Goal: Task Accomplishment & Management: Complete application form

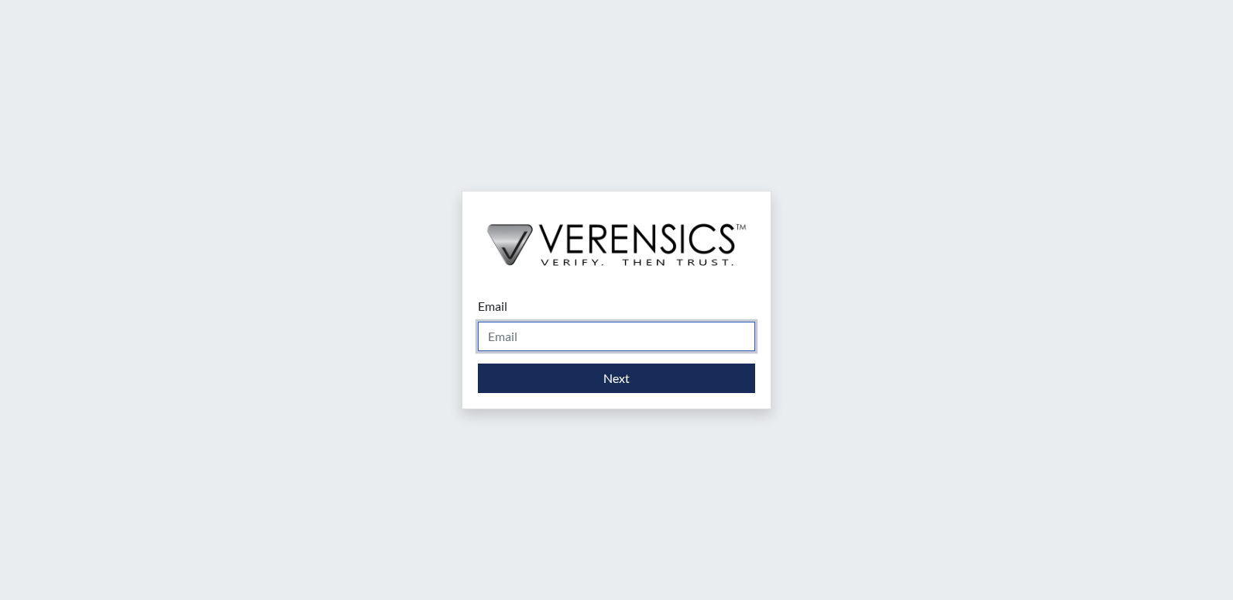
click at [530, 345] on input "Email" at bounding box center [616, 335] width 277 height 29
type input "[PERSON_NAME][EMAIL_ADDRESS][PERSON_NAME][DOMAIN_NAME]"
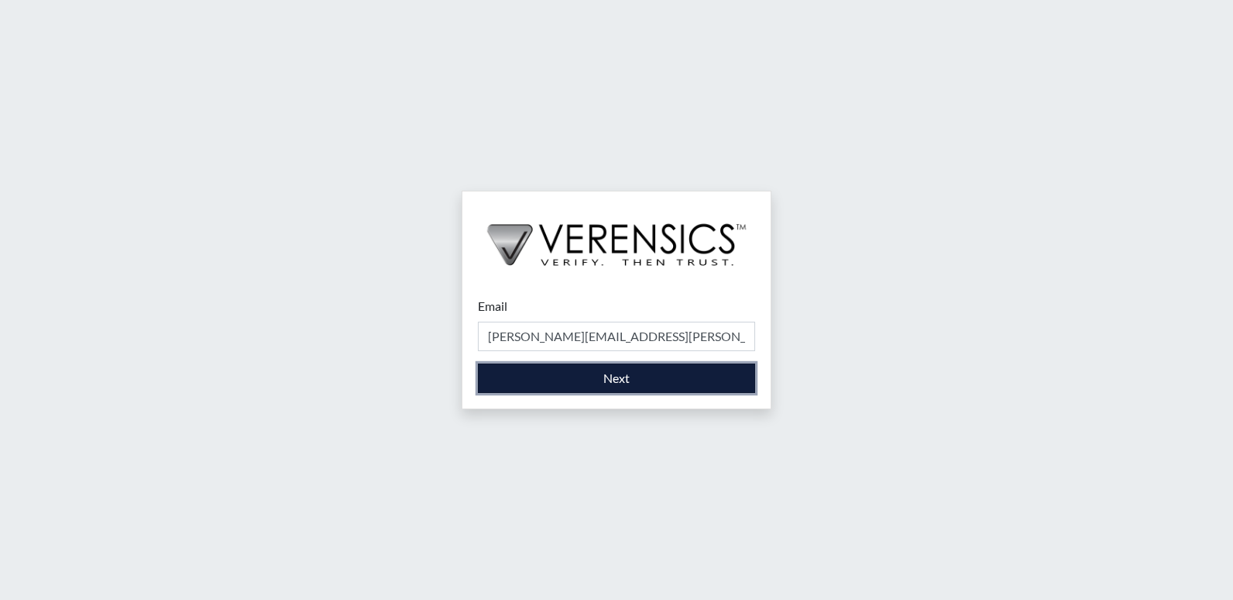
click at [573, 370] on button "Next" at bounding box center [616, 377] width 277 height 29
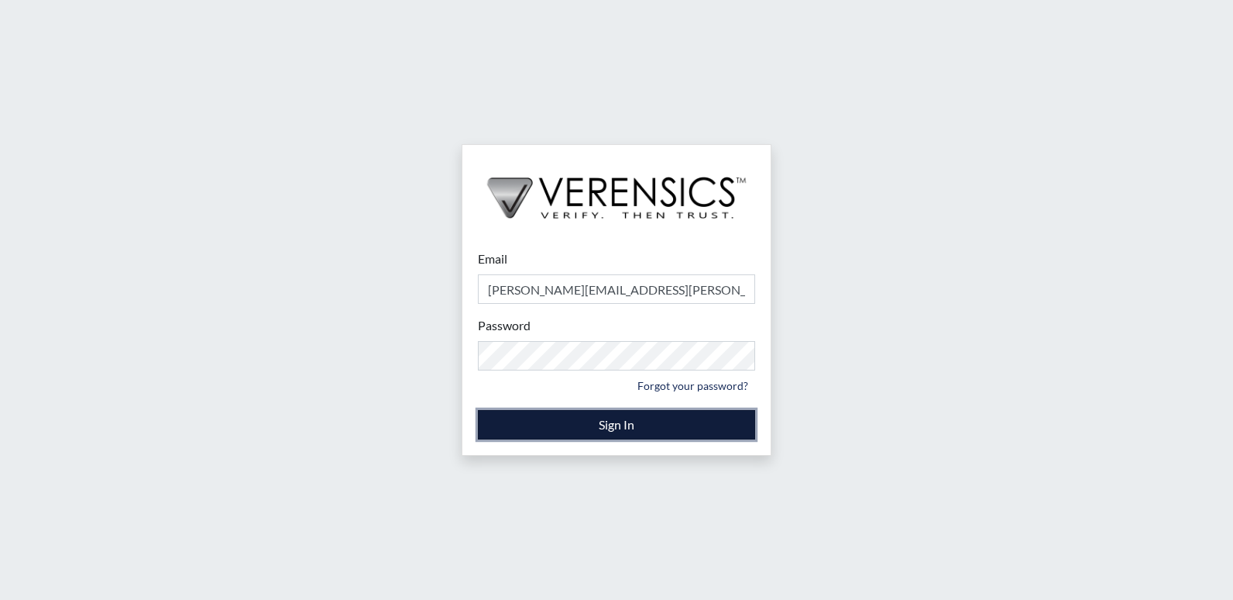
click at [582, 421] on button "Sign In" at bounding box center [616, 424] width 277 height 29
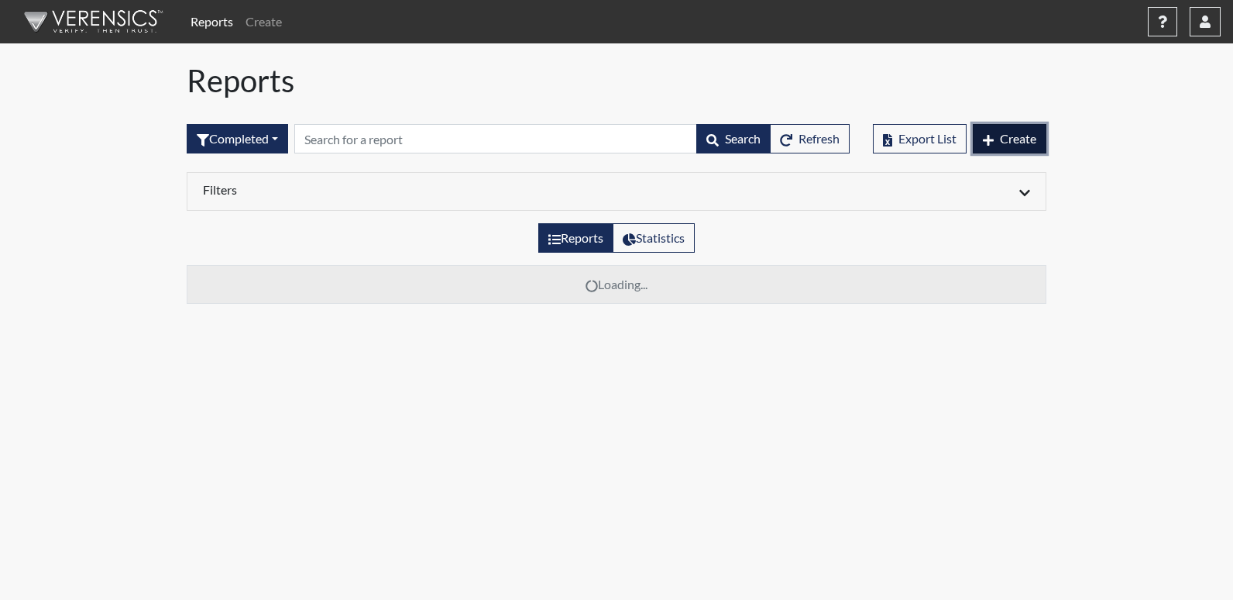
click at [1015, 139] on span "Create" at bounding box center [1018, 138] width 36 height 15
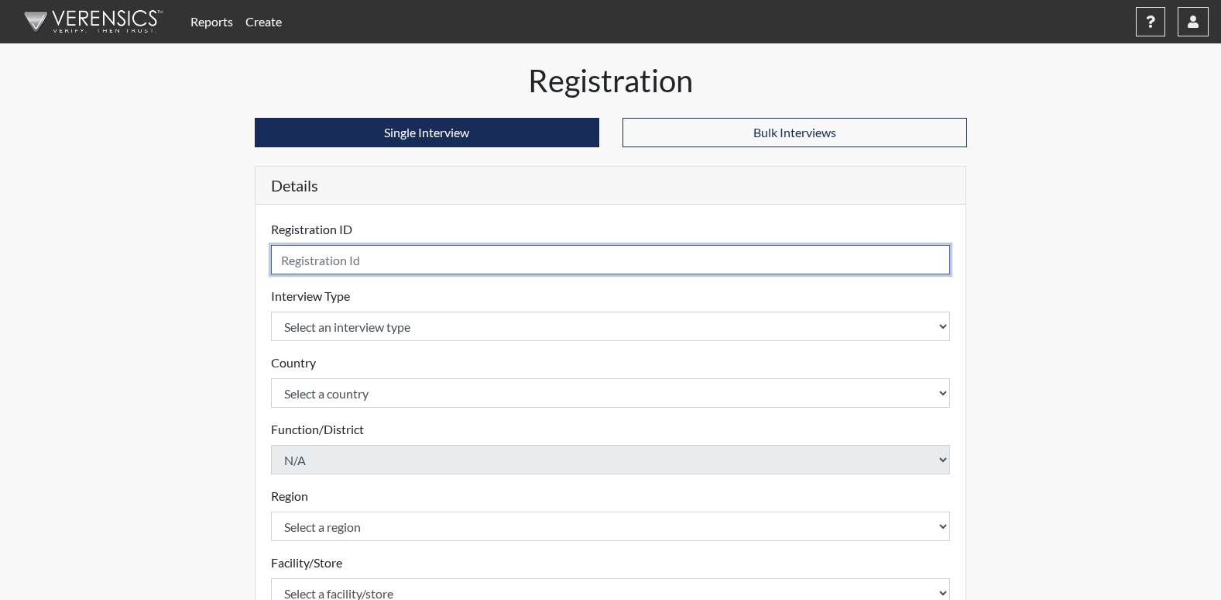
click at [338, 260] on input "text" at bounding box center [611, 259] width 680 height 29
type input "NAL6047"
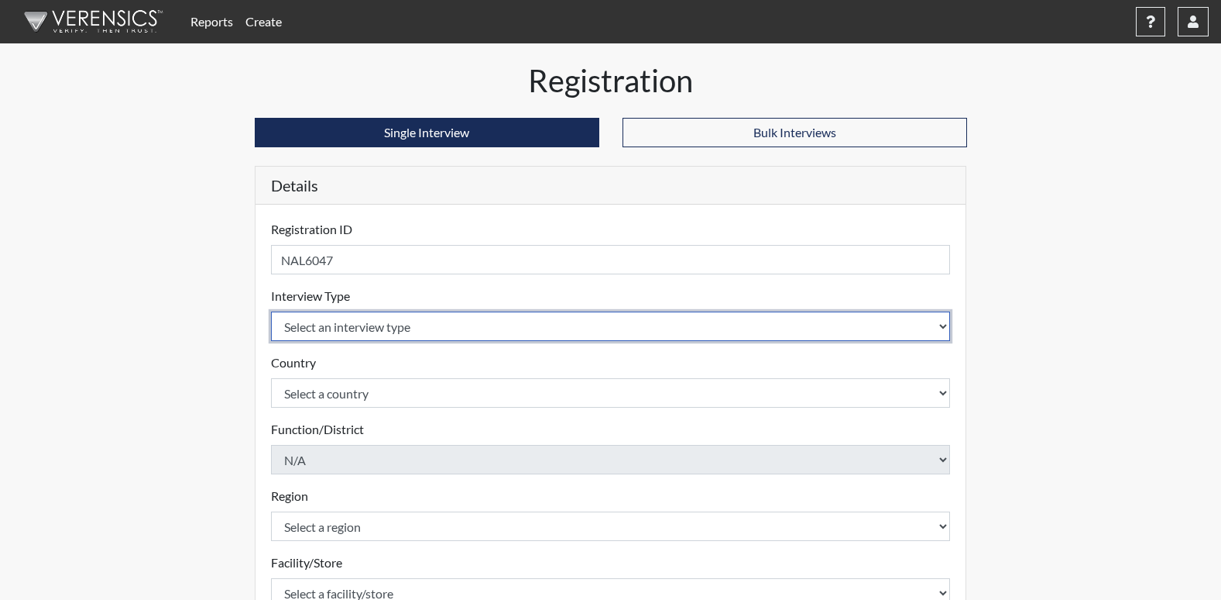
click at [339, 325] on select "Select an interview type Corrections Pre-Employment" at bounding box center [611, 325] width 680 height 29
select select "ff733e93-e1bf-11ea-9c9f-0eff0cf7eb8f"
click at [271, 311] on select "Select an interview type Corrections Pre-Employment" at bounding box center [611, 325] width 680 height 29
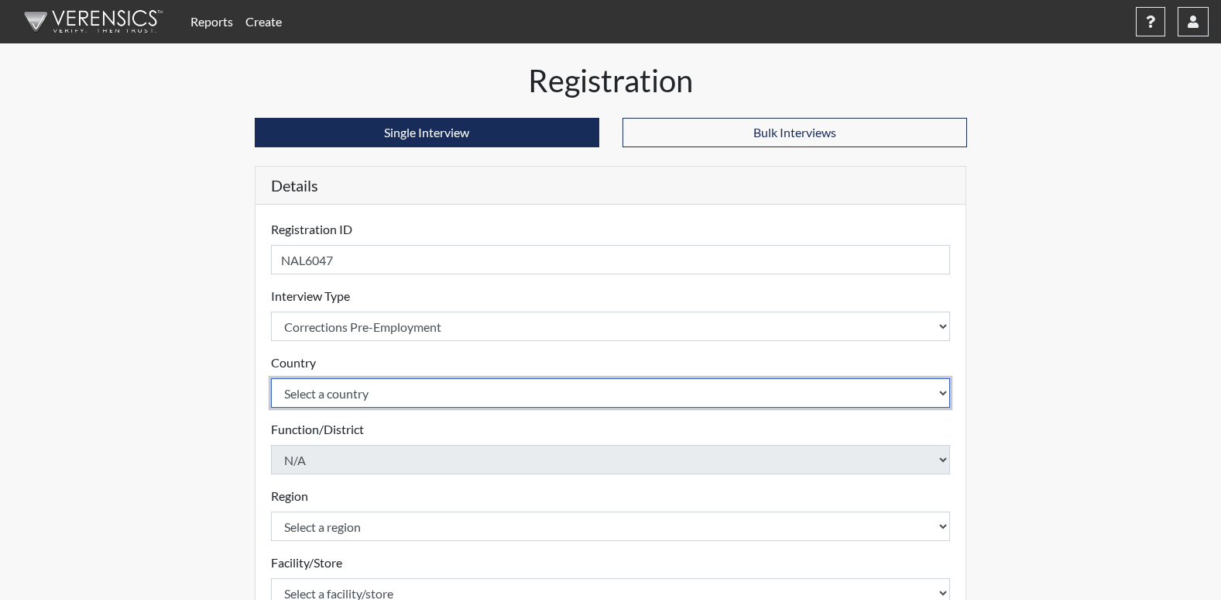
click at [337, 397] on select "Select a country [GEOGRAPHIC_DATA] [GEOGRAPHIC_DATA]" at bounding box center [611, 392] width 680 height 29
select select "united-states-of-[GEOGRAPHIC_DATA]"
click at [271, 378] on select "Select a country [GEOGRAPHIC_DATA] [GEOGRAPHIC_DATA]" at bounding box center [611, 392] width 680 height 29
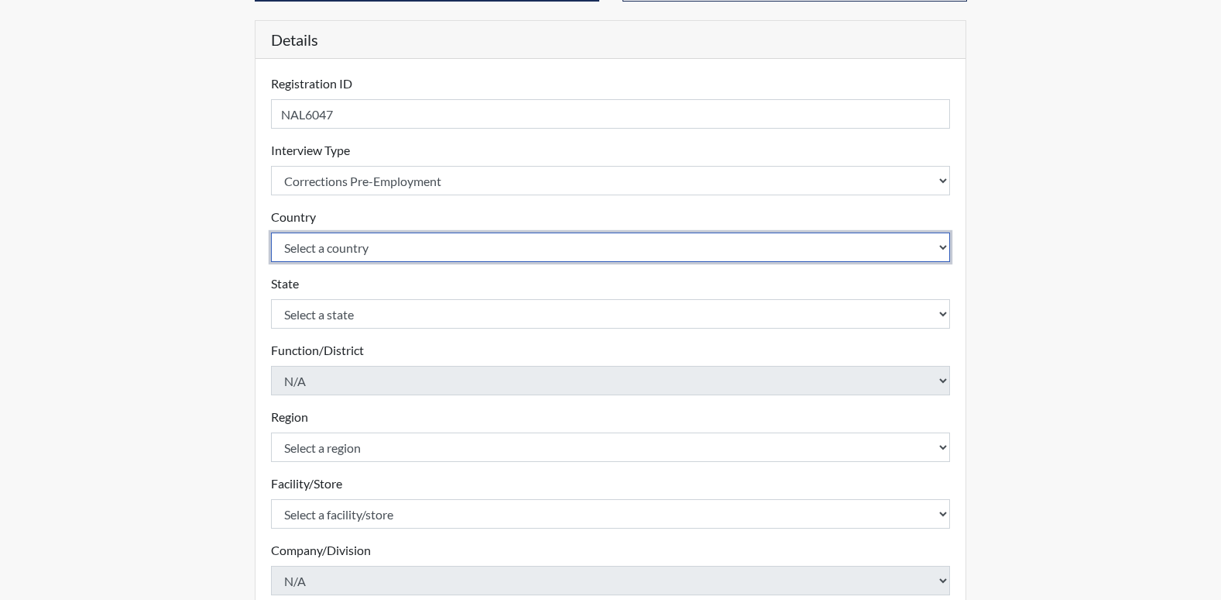
scroll to position [232, 0]
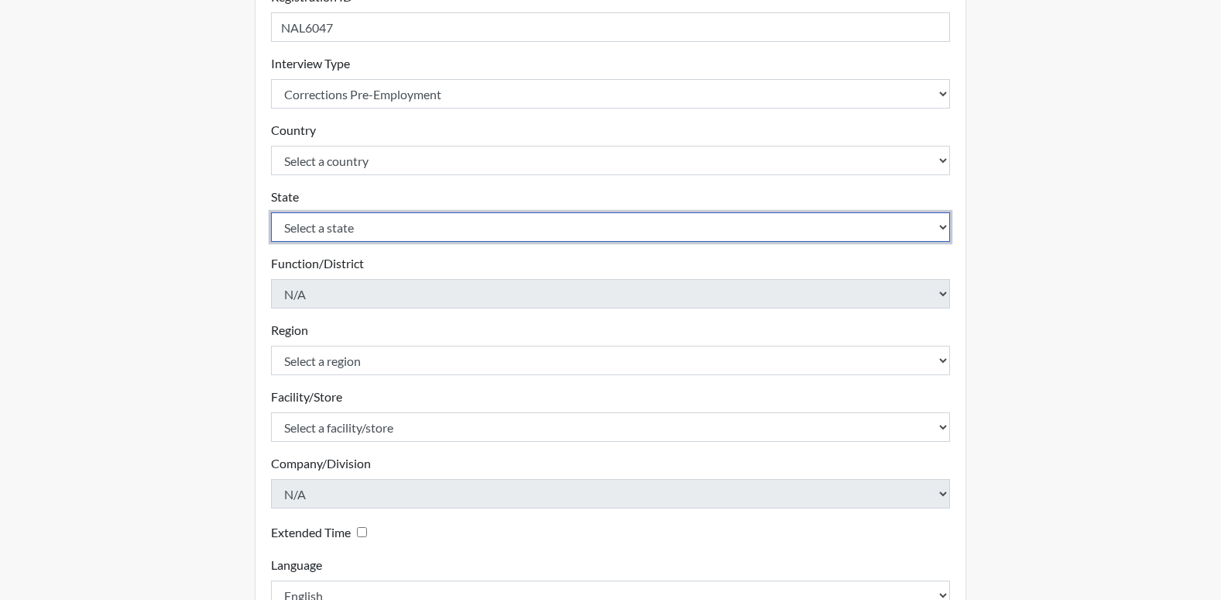
click at [352, 221] on select "Select a state [US_STATE] [US_STATE] [US_STATE] [US_STATE] [US_STATE] [US_STATE…" at bounding box center [611, 226] width 680 height 29
click at [271, 212] on select "Select a state [US_STATE] [US_STATE] [US_STATE] [US_STATE] [US_STATE] [US_STATE…" at bounding box center [611, 226] width 680 height 29
click at [359, 226] on select "Select a state [US_STATE] [US_STATE] [US_STATE] [US_STATE] [US_STATE] [US_STATE…" at bounding box center [611, 226] width 680 height 29
select select "GA"
click at [271, 212] on select "Select a state [US_STATE] [US_STATE] [US_STATE] [US_STATE] [US_STATE] [US_STATE…" at bounding box center [611, 226] width 680 height 29
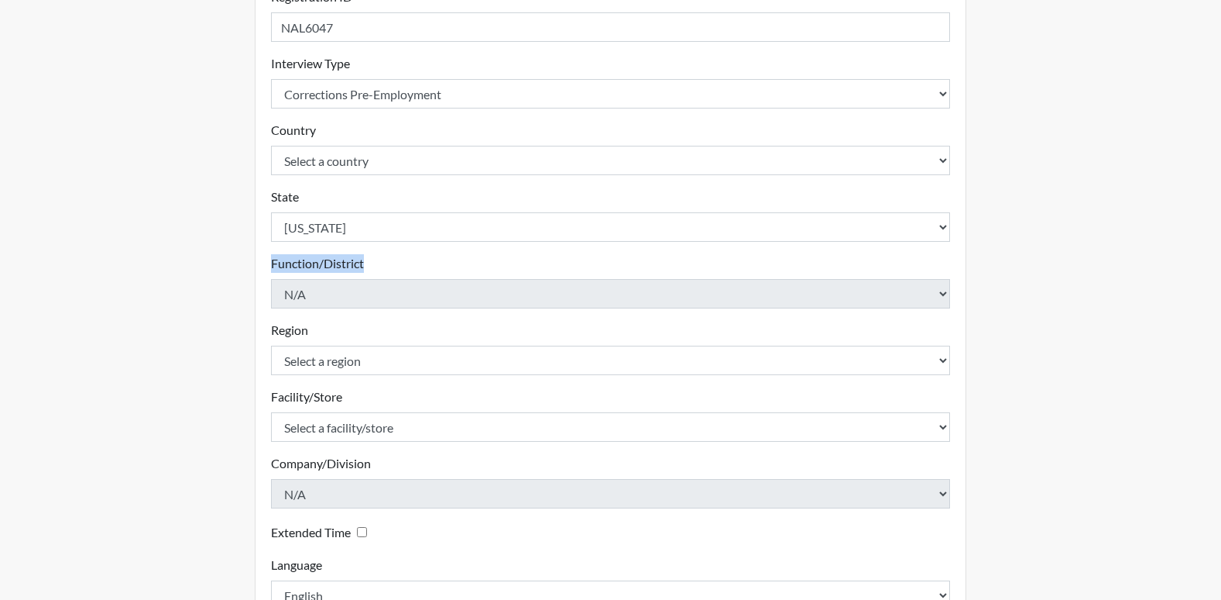
click at [741, 280] on div "Function/District N/A Please select a function/district." at bounding box center [611, 281] width 680 height 54
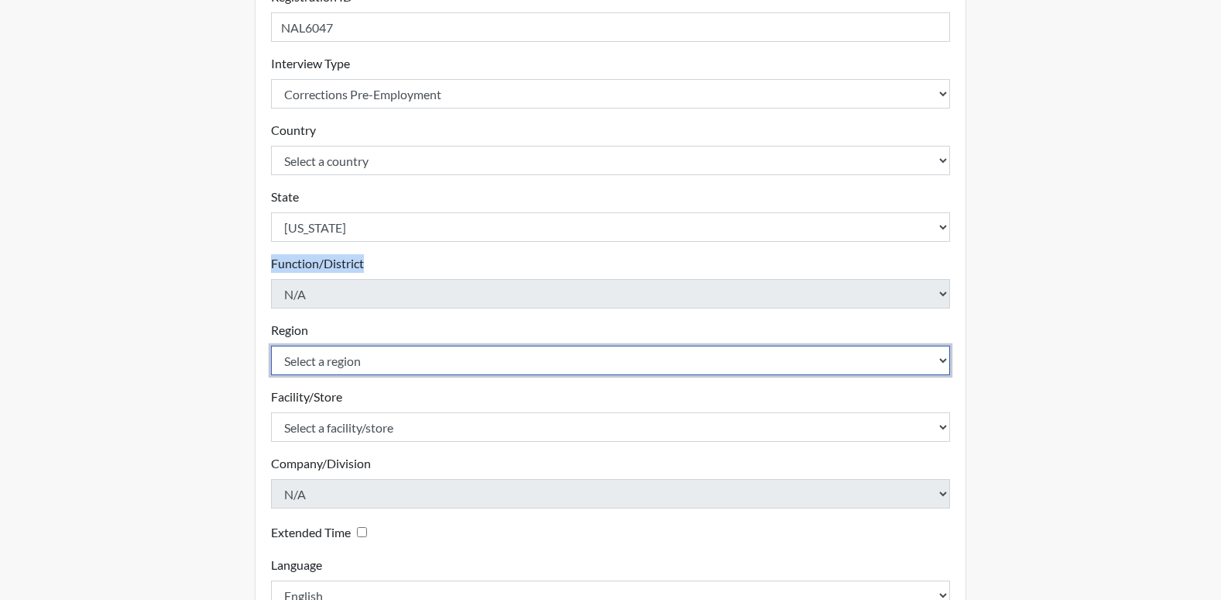
click at [398, 363] on select "Select a region [GEOGRAPHIC_DATA]" at bounding box center [611, 359] width 680 height 29
select select "8bdab1f8-09d2-48bf-ae6d-f2dae3084107"
click at [271, 345] on select "Select a region [GEOGRAPHIC_DATA]" at bounding box center [611, 359] width 680 height 29
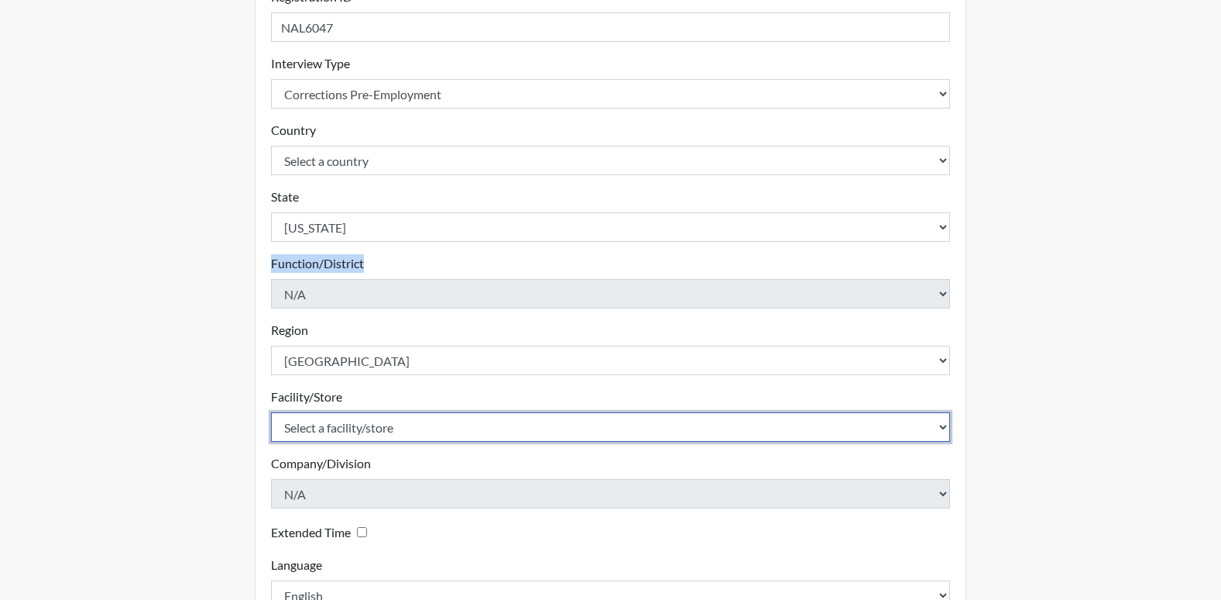
click at [390, 424] on select "Select a facility/store [US_STATE][GEOGRAPHIC_DATA]" at bounding box center [611, 426] width 680 height 29
select select "fe407943-bc9d-4ba8-82b2-0fc87c71e18f"
click at [271, 412] on select "Select a facility/store [US_STATE][GEOGRAPHIC_DATA]" at bounding box center [611, 426] width 680 height 29
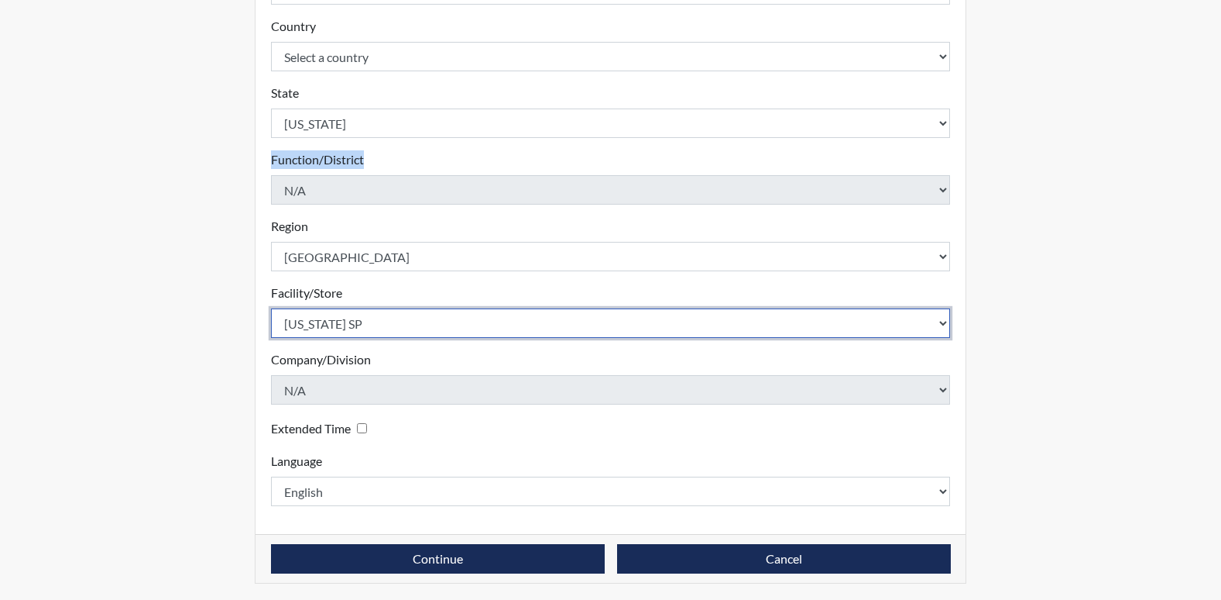
scroll to position [338, 0]
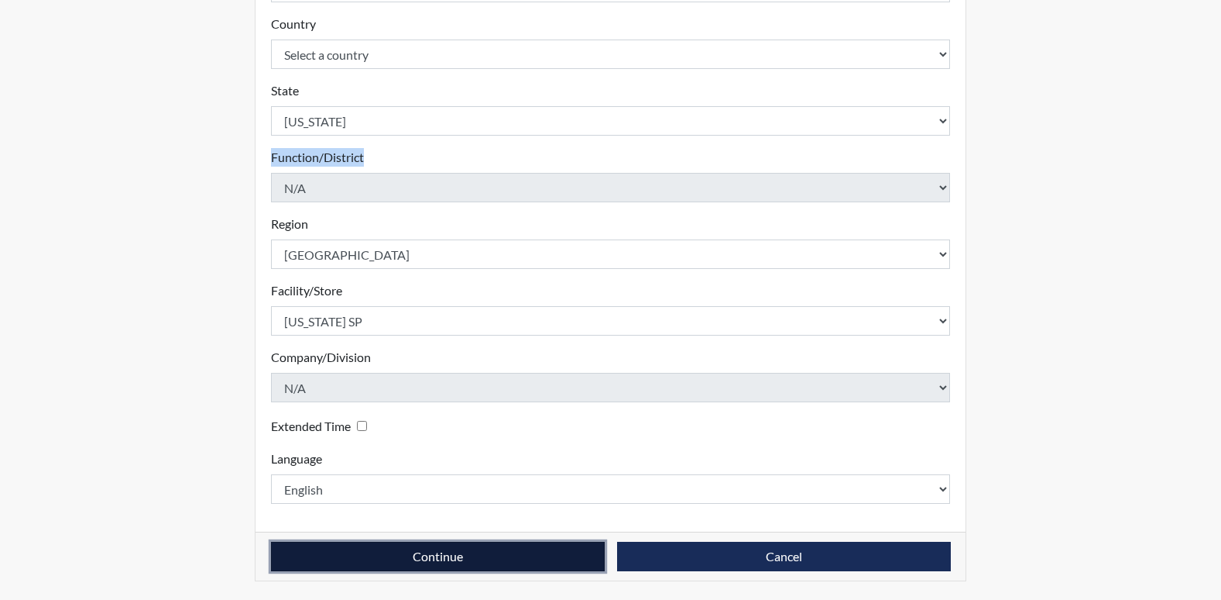
click at [422, 558] on button "Continue" at bounding box center [438, 555] width 334 height 29
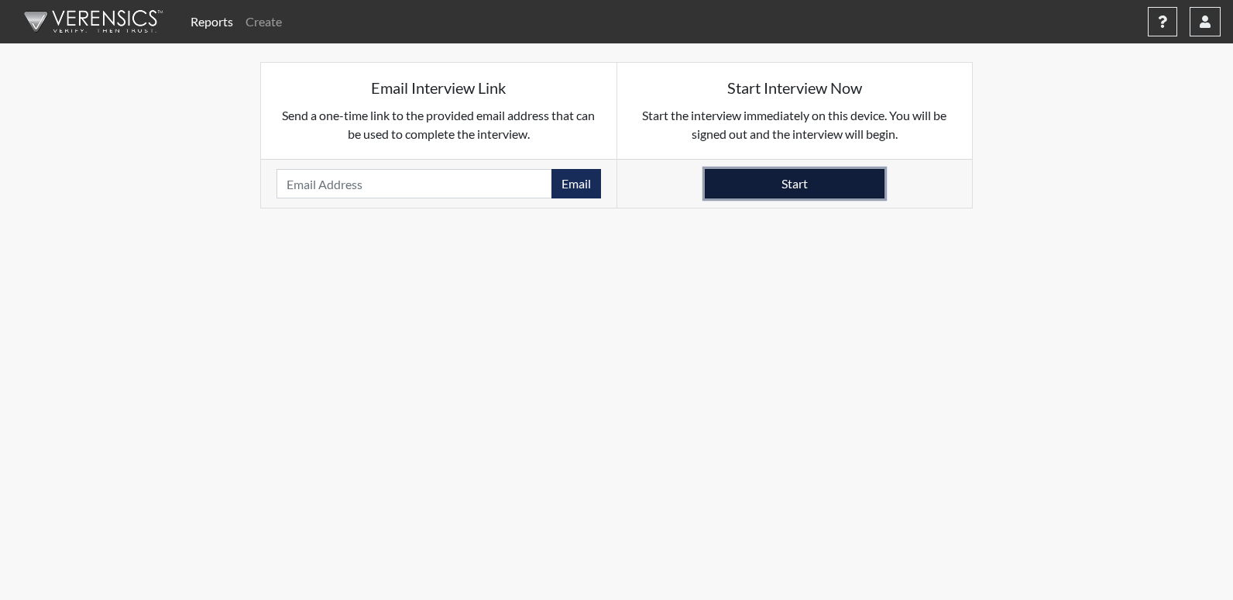
click at [725, 180] on button "Start" at bounding box center [795, 183] width 180 height 29
